Goal: Submit feedback/report problem

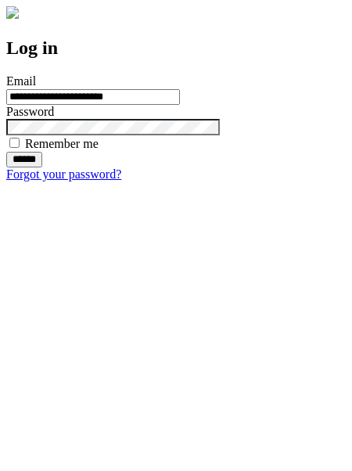
type input "**********"
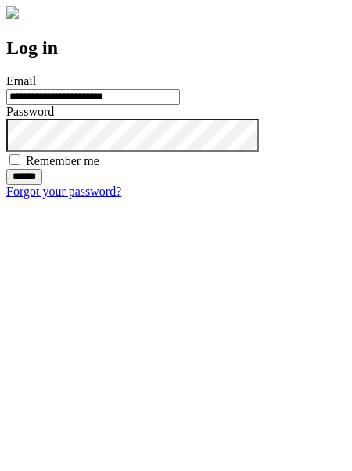
click at [42, 185] on input "******" at bounding box center [24, 177] width 36 height 16
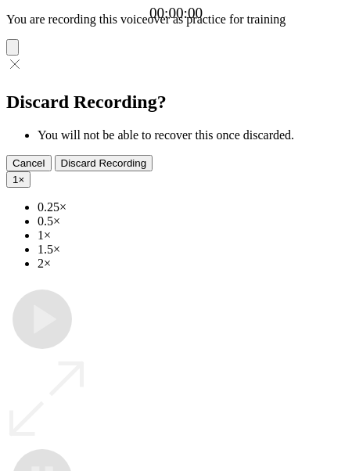
type input "**********"
